Goal: Information Seeking & Learning: Find contact information

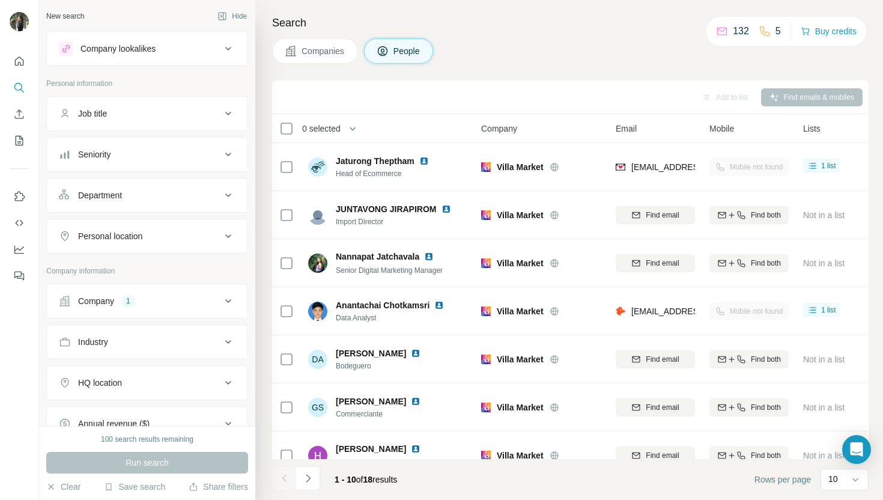
click at [307, 55] on span "Companies" at bounding box center [324, 51] width 44 height 12
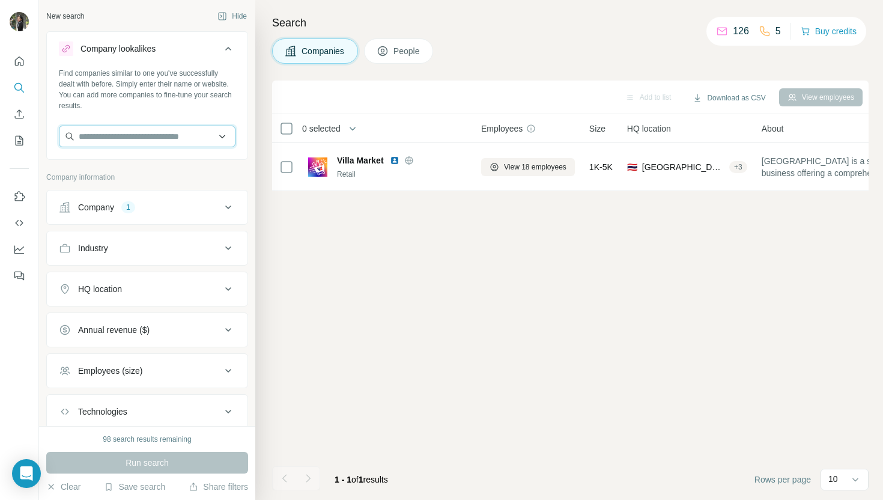
click at [138, 135] on input "text" at bounding box center [147, 137] width 177 height 22
paste input "**********"
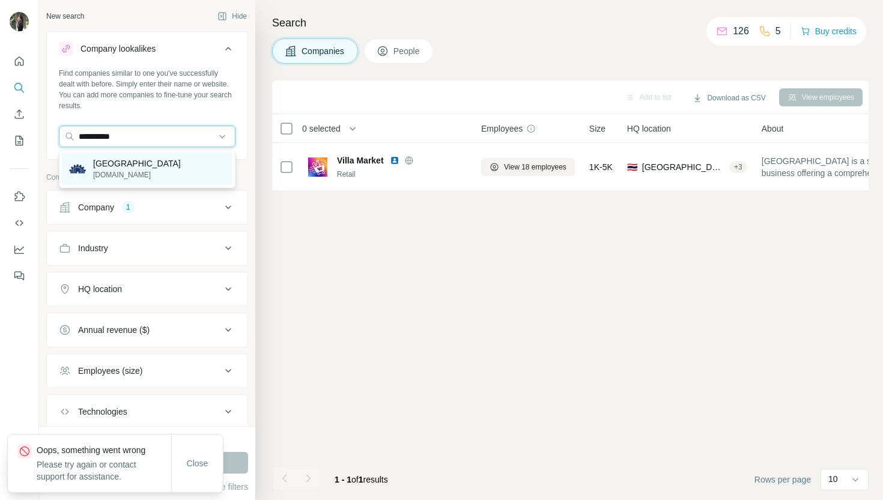
type input "**********"
click at [138, 172] on p "[DOMAIN_NAME]" at bounding box center [137, 174] width 88 height 11
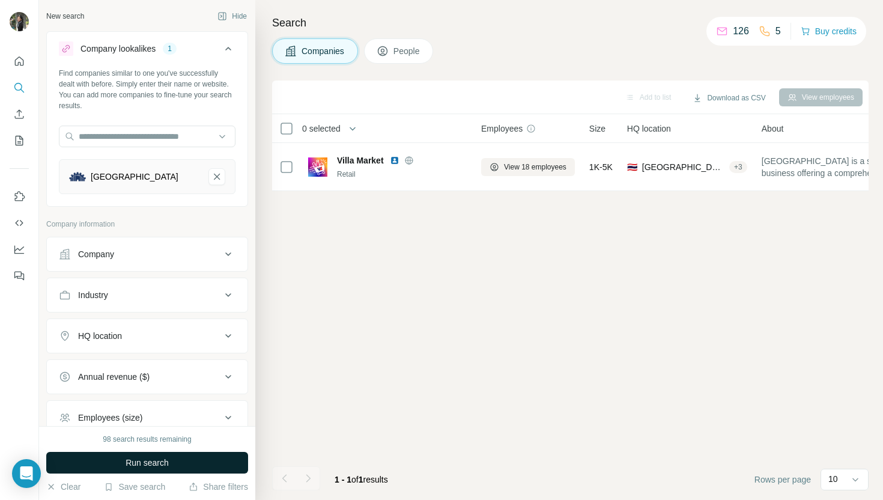
click at [165, 462] on span "Run search" at bounding box center [147, 463] width 43 height 12
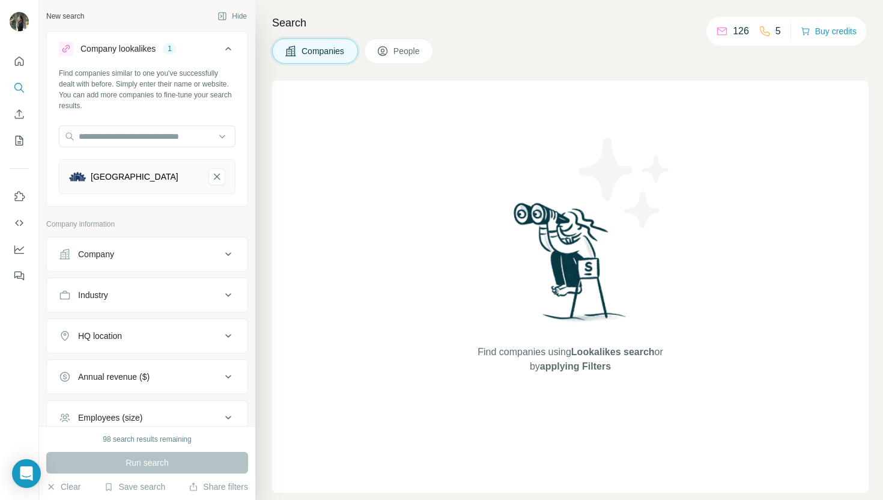
click at [406, 58] on button "People" at bounding box center [399, 50] width 70 height 25
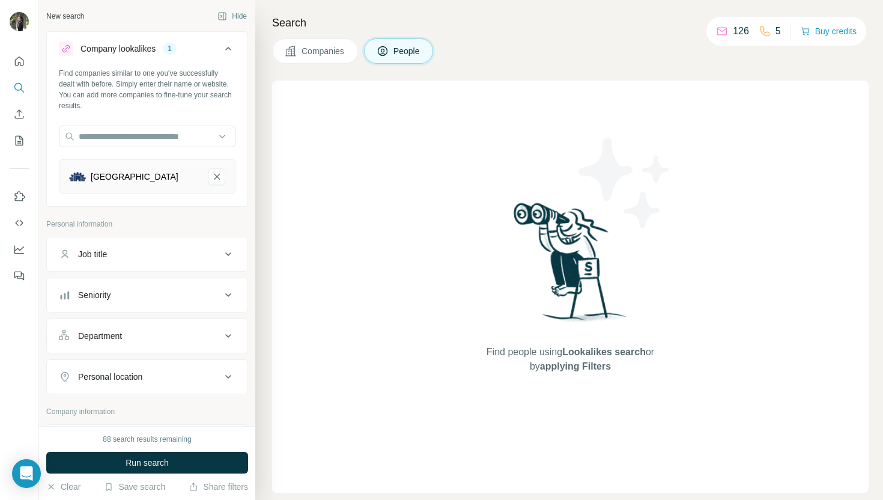
click at [384, 54] on icon at bounding box center [383, 51] width 12 height 12
click at [214, 173] on icon "Rojana Industrial Park-remove-button" at bounding box center [216, 177] width 11 height 12
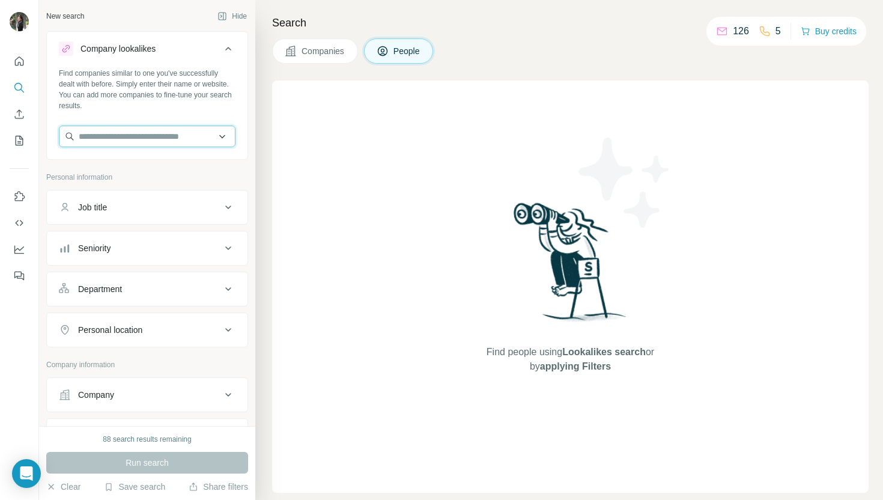
click at [193, 138] on input "text" at bounding box center [147, 137] width 177 height 22
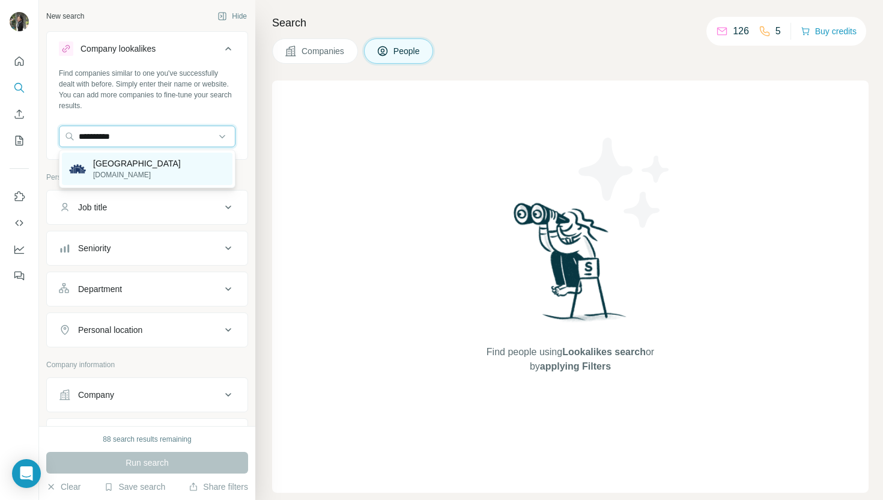
type input "**********"
click at [195, 173] on div "[GEOGRAPHIC_DATA] [DOMAIN_NAME]" at bounding box center [147, 169] width 171 height 32
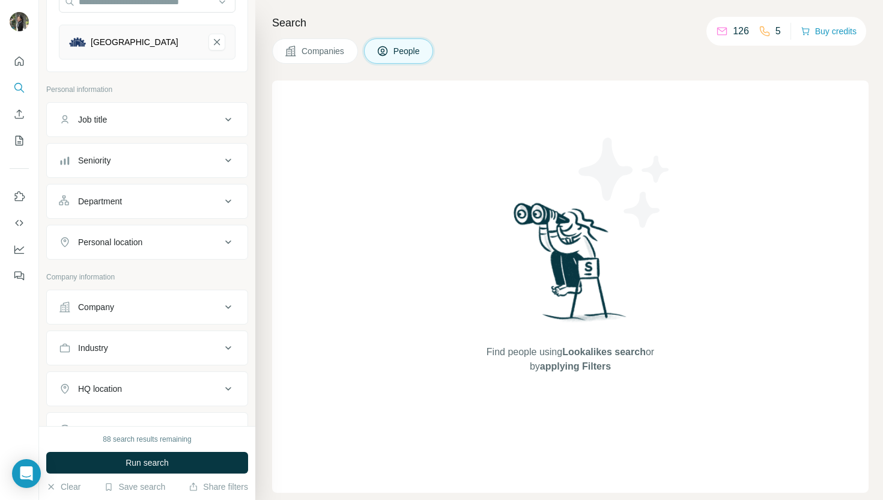
scroll to position [174, 0]
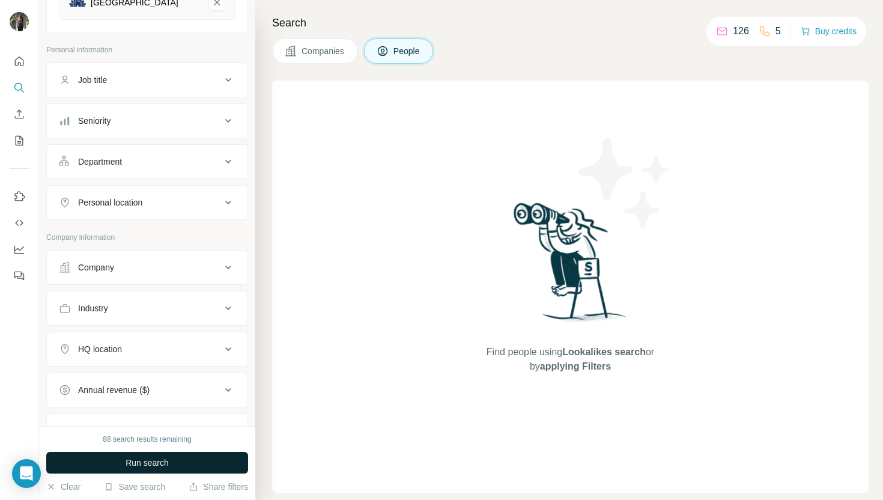
click at [102, 462] on button "Run search" at bounding box center [147, 463] width 202 height 22
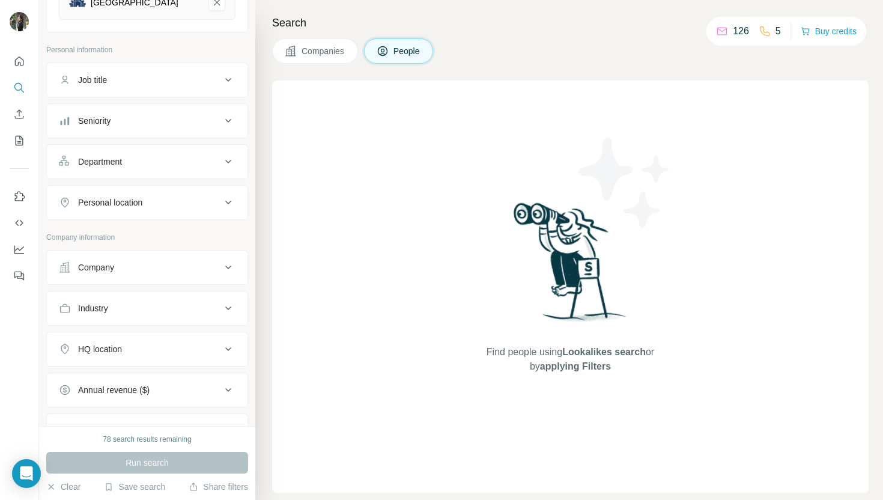
click at [323, 47] on span "Companies" at bounding box center [324, 51] width 44 height 12
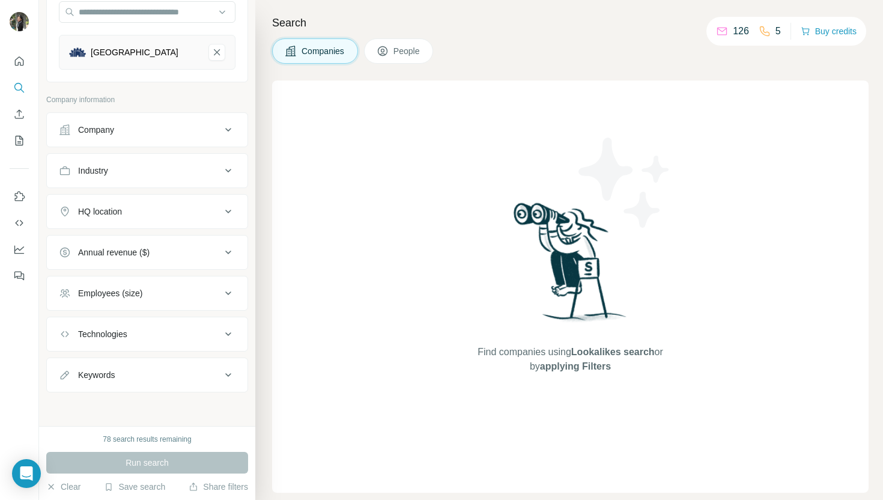
click at [141, 54] on div "[GEOGRAPHIC_DATA]" at bounding box center [135, 52] width 88 height 12
click at [336, 50] on span "Companies" at bounding box center [324, 51] width 44 height 12
click at [216, 56] on icon "Rojana Industrial Park-remove-button" at bounding box center [216, 52] width 11 height 12
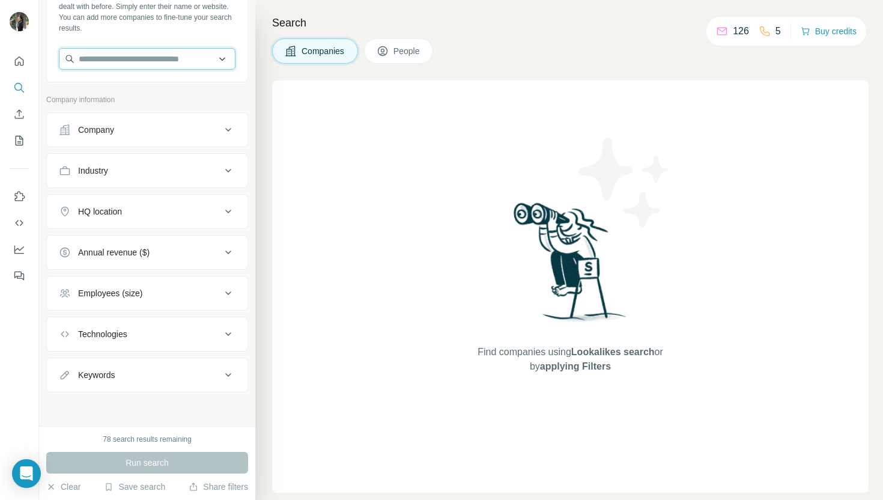
click at [174, 59] on input "text" at bounding box center [147, 59] width 177 height 22
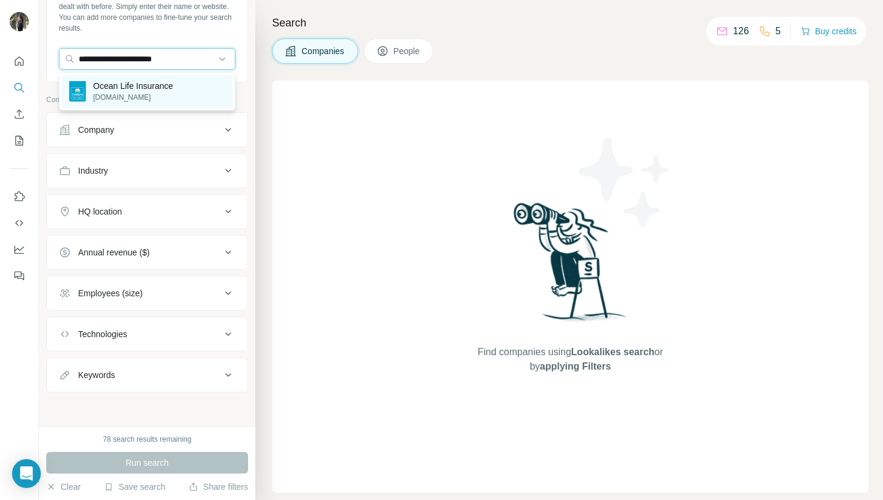
type input "**********"
click at [173, 93] on p "[DOMAIN_NAME]" at bounding box center [133, 97] width 80 height 11
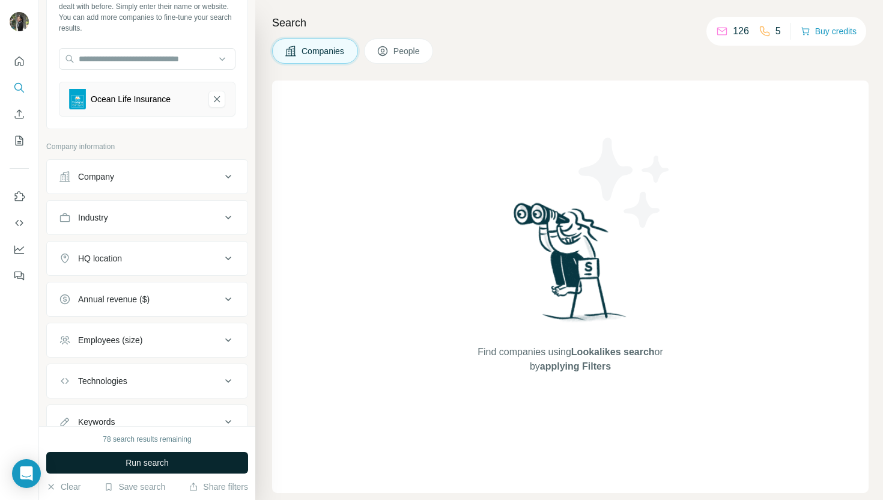
click at [175, 464] on button "Run search" at bounding box center [147, 463] width 202 height 22
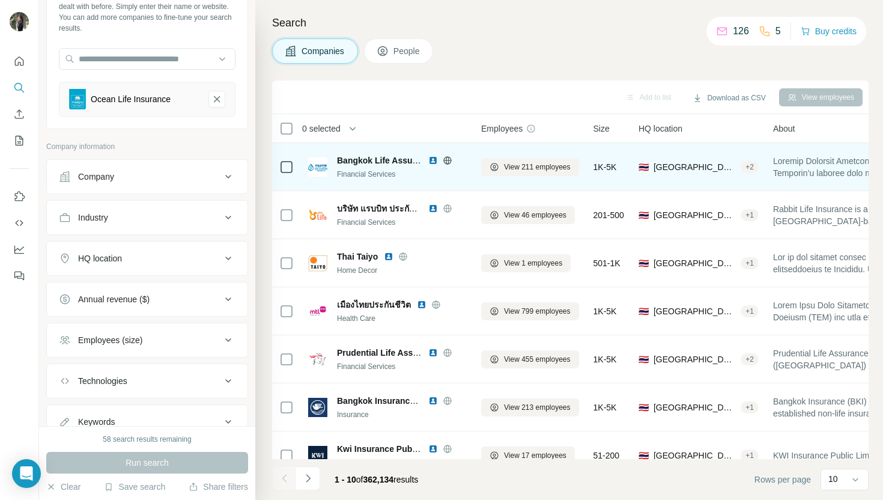
click at [414, 156] on span "Bangkok Life Assurance" at bounding box center [386, 161] width 98 height 10
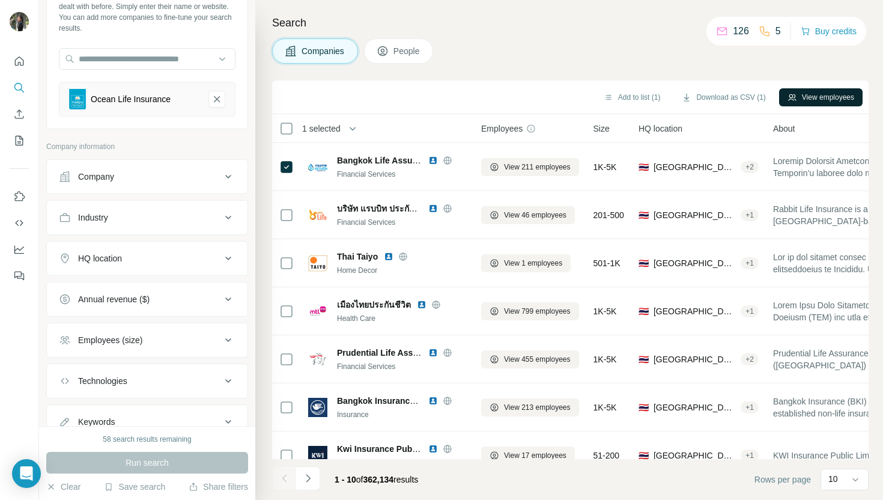
click at [805, 96] on button "View employees" at bounding box center [821, 97] width 84 height 18
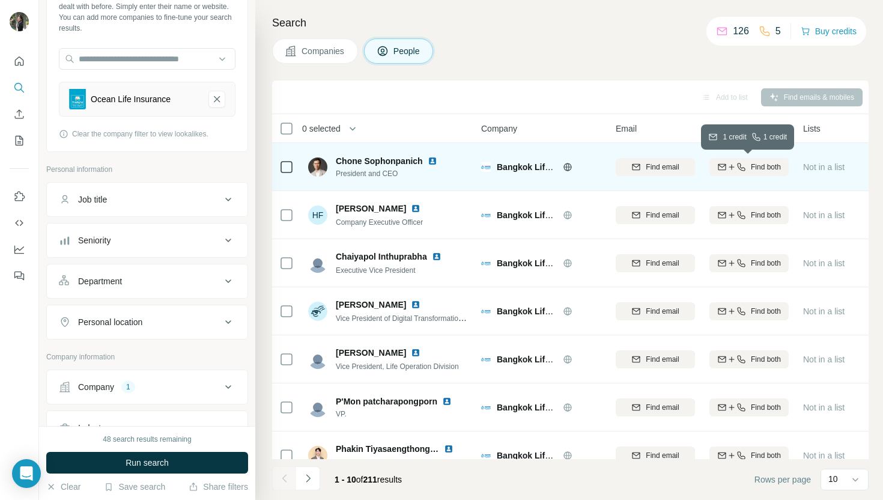
click at [765, 169] on span "Find both" at bounding box center [766, 167] width 30 height 11
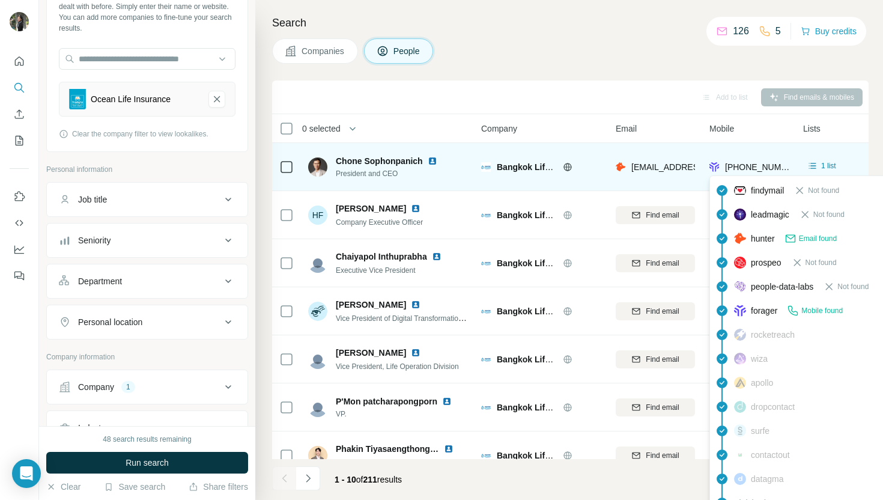
click at [777, 166] on span "[PHONE_NUMBER]" at bounding box center [763, 167] width 76 height 10
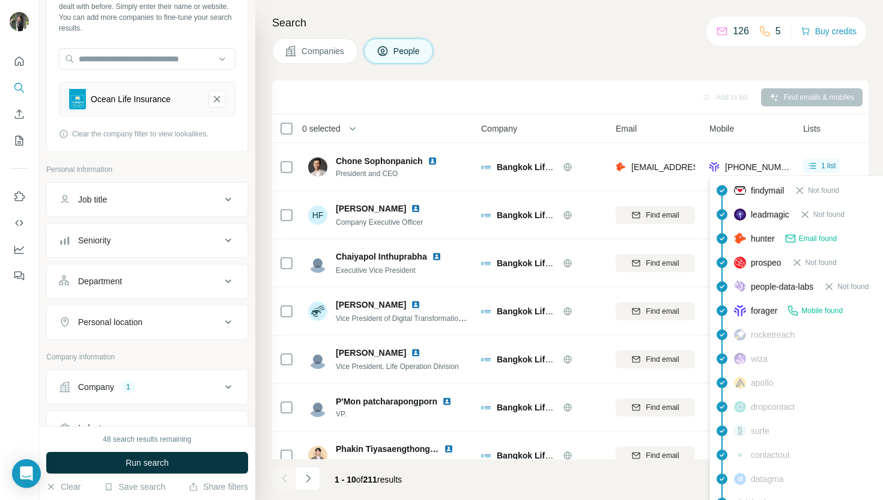
click at [816, 311] on span "Mobile found" at bounding box center [821, 310] width 41 height 11
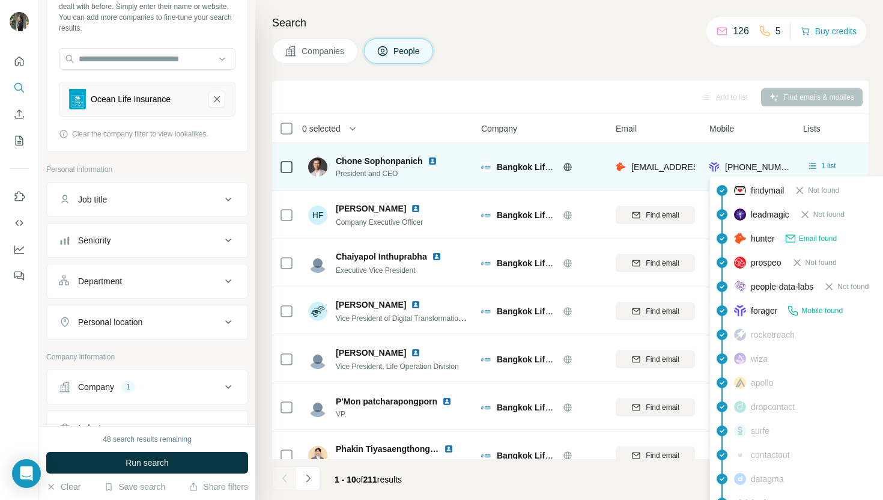
click at [762, 165] on span "[PHONE_NUMBER]" at bounding box center [763, 167] width 76 height 10
click at [774, 165] on span "[PHONE_NUMBER]" at bounding box center [763, 167] width 76 height 10
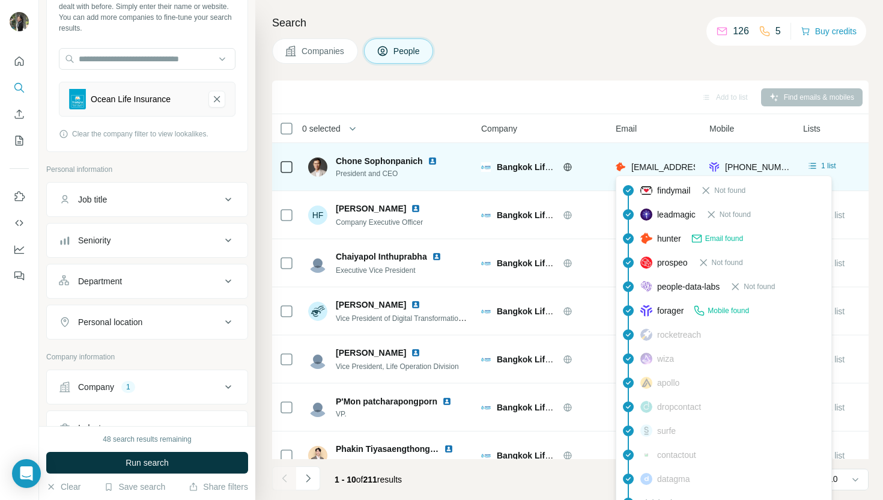
click at [678, 166] on span "[EMAIL_ADDRESS][DOMAIN_NAME]" at bounding box center [702, 167] width 142 height 10
click at [636, 167] on span "[EMAIL_ADDRESS][DOMAIN_NAME]" at bounding box center [702, 167] width 142 height 10
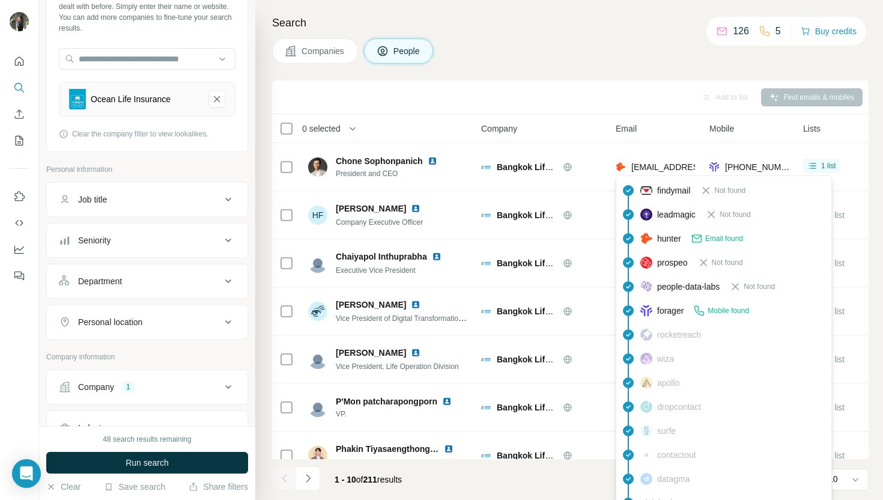
click at [712, 307] on span "Mobile found" at bounding box center [728, 310] width 41 height 11
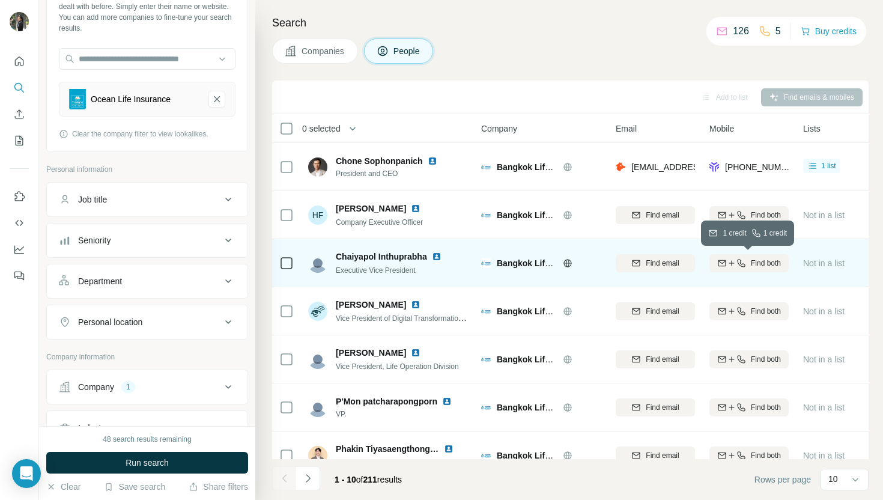
click at [738, 264] on icon "button" at bounding box center [742, 263] width 10 height 10
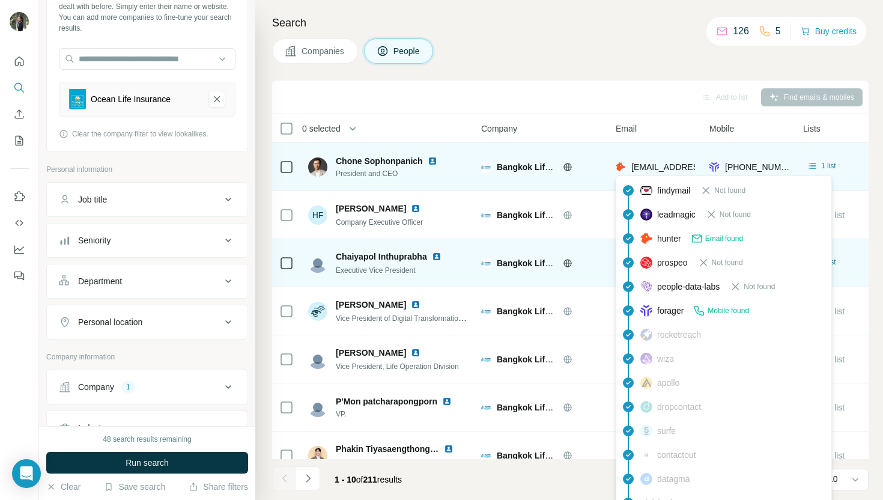
click at [654, 168] on span "[EMAIL_ADDRESS][DOMAIN_NAME]" at bounding box center [702, 167] width 142 height 10
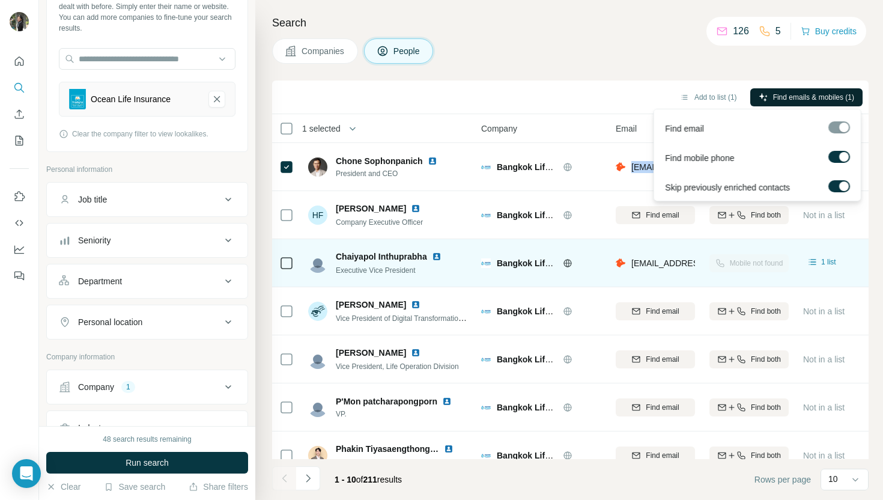
click at [786, 100] on span "Find emails & mobiles (1)" at bounding box center [813, 97] width 81 height 11
click at [835, 124] on div at bounding box center [839, 127] width 22 height 12
click at [834, 124] on div at bounding box center [839, 127] width 22 height 12
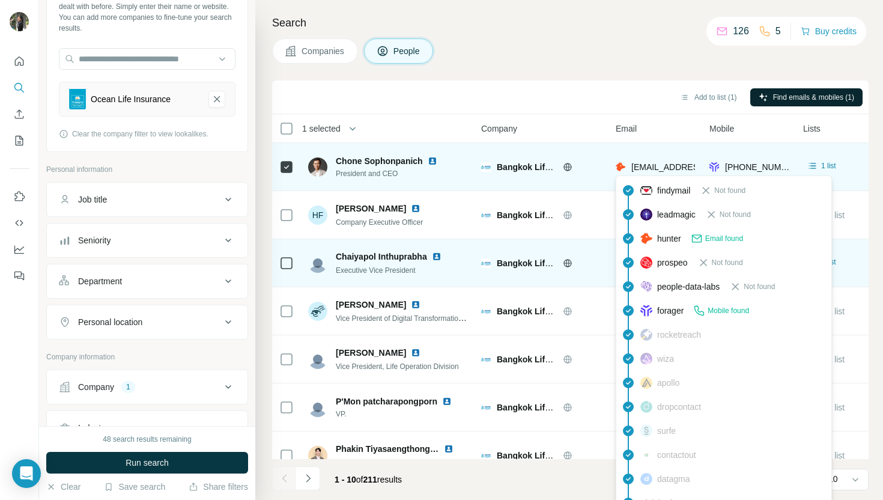
click at [636, 168] on span "[EMAIL_ADDRESS][DOMAIN_NAME]" at bounding box center [702, 167] width 142 height 10
click at [654, 168] on span "[EMAIL_ADDRESS][DOMAIN_NAME]" at bounding box center [702, 167] width 142 height 10
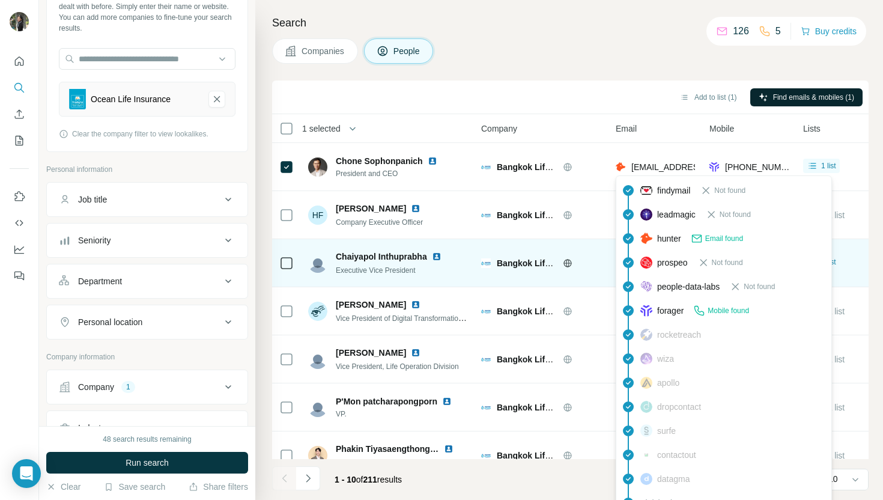
click at [726, 237] on span "Email found" at bounding box center [724, 238] width 38 height 11
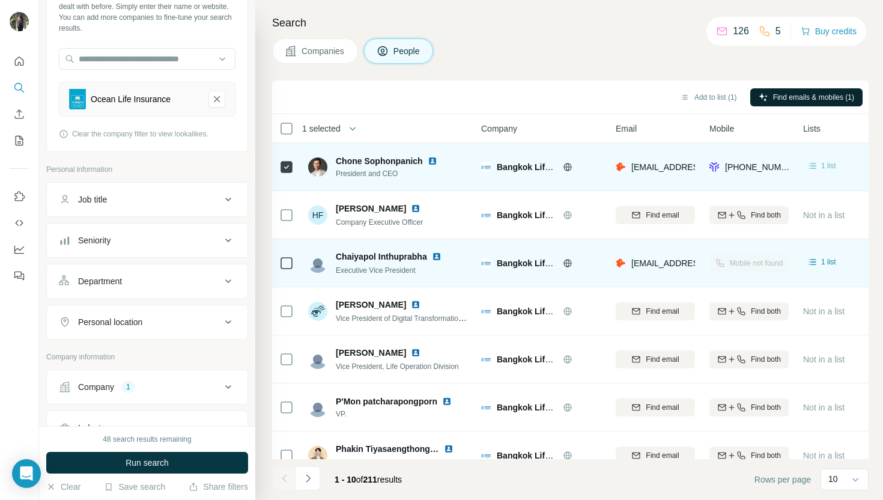
click at [813, 168] on icon at bounding box center [813, 166] width 12 height 12
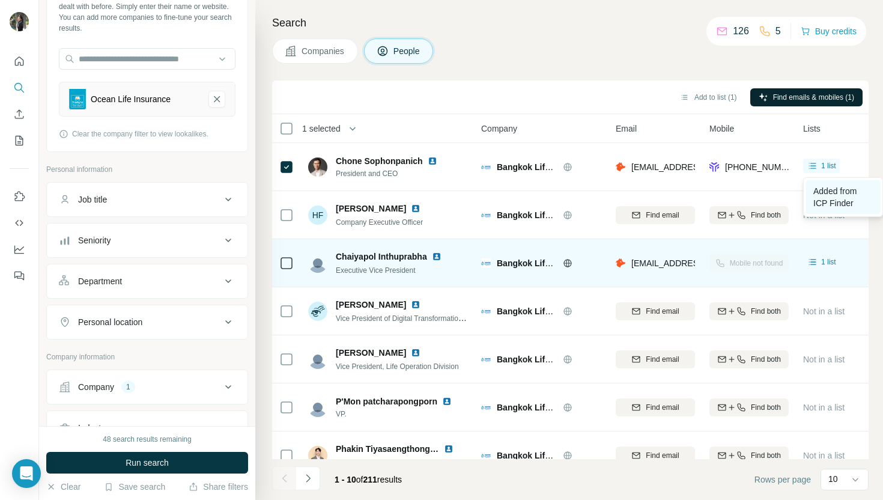
click at [813, 199] on span "Added from ICP Finder" at bounding box center [834, 197] width 43 height 22
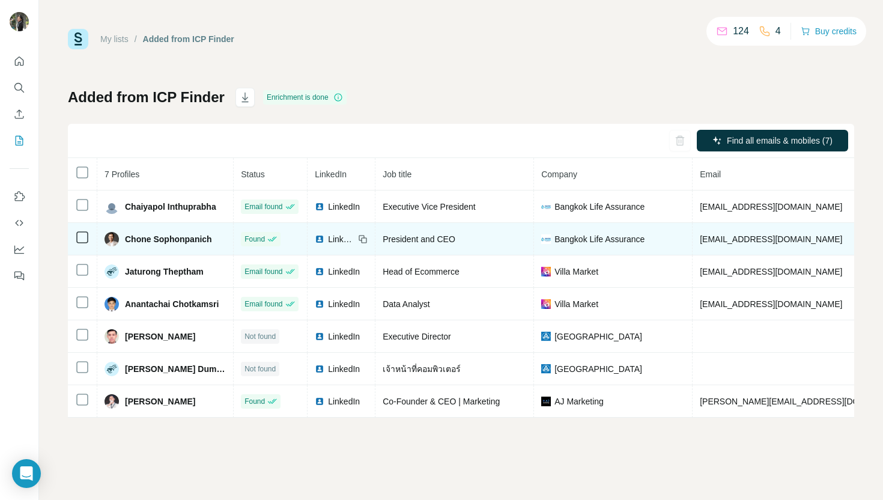
drag, startPoint x: 834, startPoint y: 239, endPoint x: 681, endPoint y: 243, distance: 153.2
click at [700, 243] on span "[EMAIL_ADDRESS][DOMAIN_NAME]" at bounding box center [771, 239] width 142 height 10
copy span "[EMAIL_ADDRESS][DOMAIN_NAME]"
